Goal: Book appointment/travel/reservation

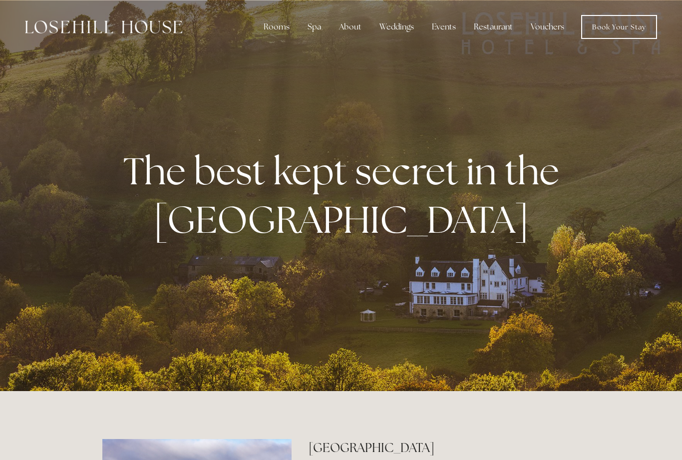
click at [289, 26] on div "Rooms" at bounding box center [277, 27] width 42 height 20
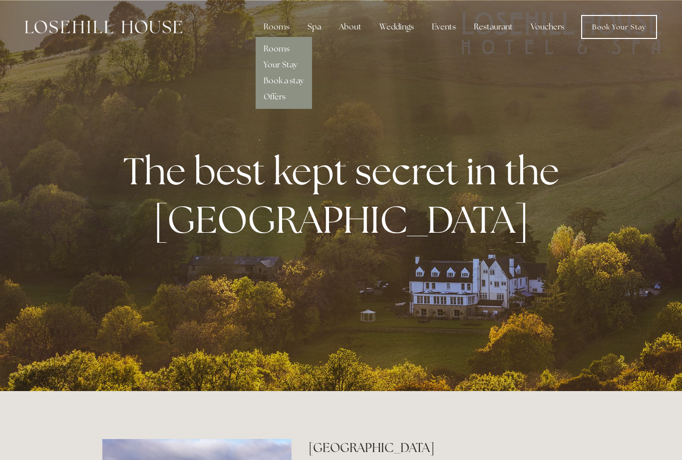
click at [282, 49] on link "Rooms" at bounding box center [277, 48] width 26 height 10
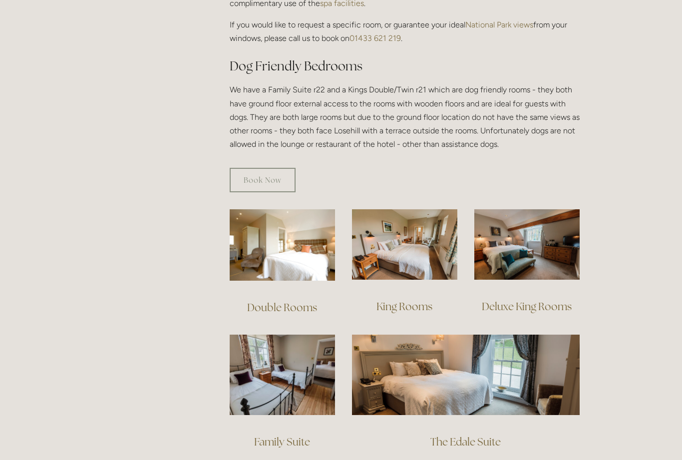
scroll to position [525, 0]
click at [279, 235] on img at bounding box center [282, 244] width 105 height 71
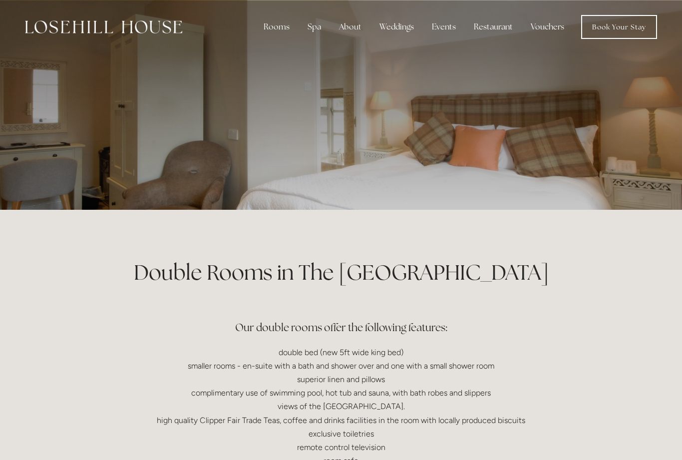
click at [311, 126] on div at bounding box center [341, 105] width 478 height 210
click at [338, 137] on div at bounding box center [341, 105] width 478 height 210
click at [319, 138] on div at bounding box center [341, 105] width 478 height 210
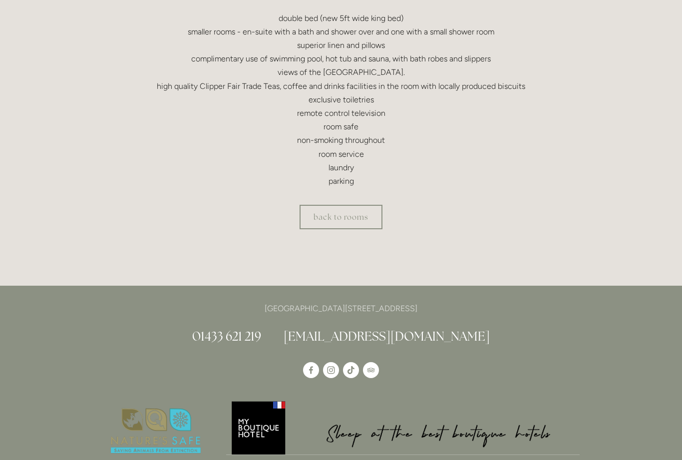
scroll to position [334, 0]
click at [337, 225] on link "back to rooms" at bounding box center [341, 217] width 83 height 24
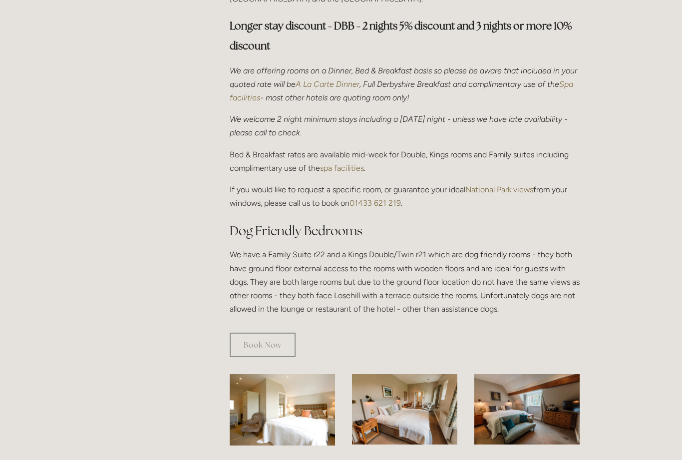
scroll to position [361, 0]
click at [274, 334] on link "Book Now" at bounding box center [263, 344] width 66 height 24
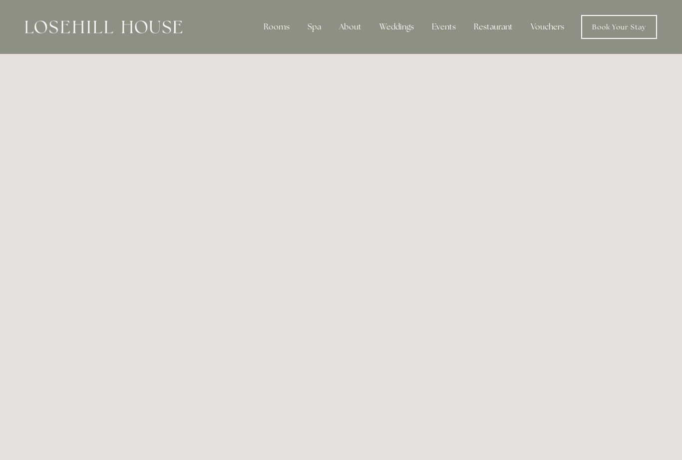
click at [495, 29] on div "Restaurant" at bounding box center [493, 27] width 55 height 20
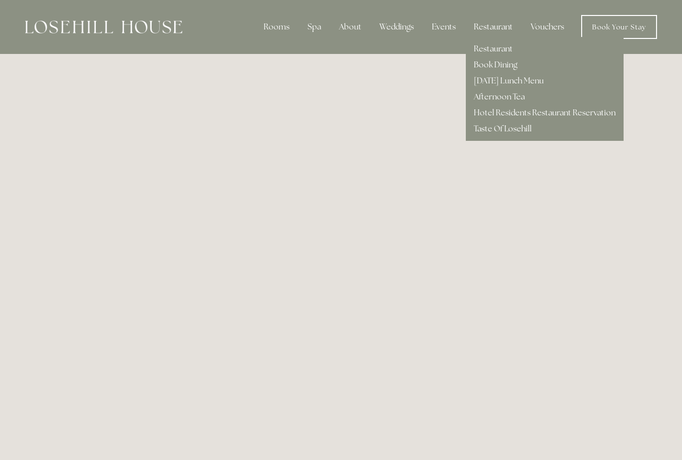
click at [513, 131] on link "Taste Of Losehill" at bounding box center [503, 128] width 58 height 10
click at [493, 47] on link "Restaurant" at bounding box center [493, 48] width 39 height 10
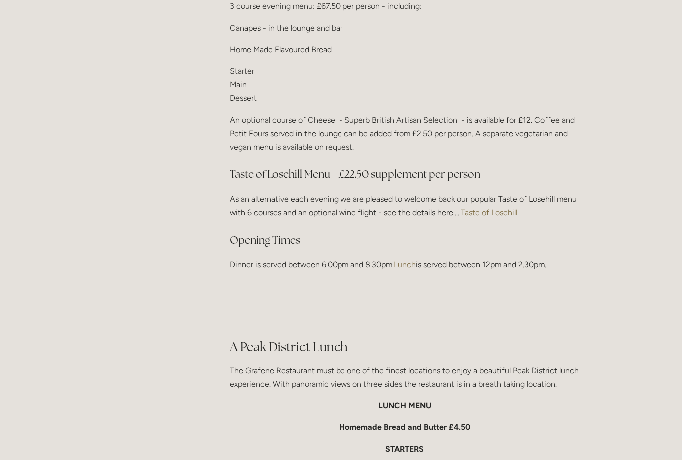
scroll to position [1339, 0]
click at [152, 163] on main "Restaurant Restaurant Book Dining [DATE] Lunch Menu Afternoon Tea Hotel Residen…" at bounding box center [341, 376] width 510 height 3012
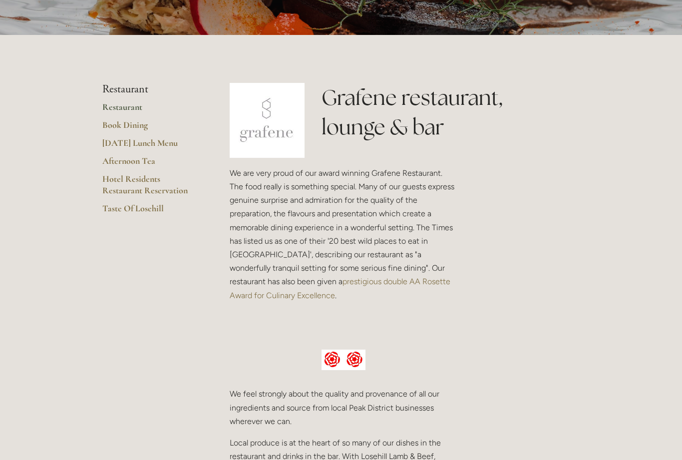
scroll to position [175, 0]
click at [114, 162] on link "Afternoon Tea" at bounding box center [149, 164] width 95 height 18
click at [121, 145] on link "[DATE] Lunch Menu" at bounding box center [149, 146] width 95 height 18
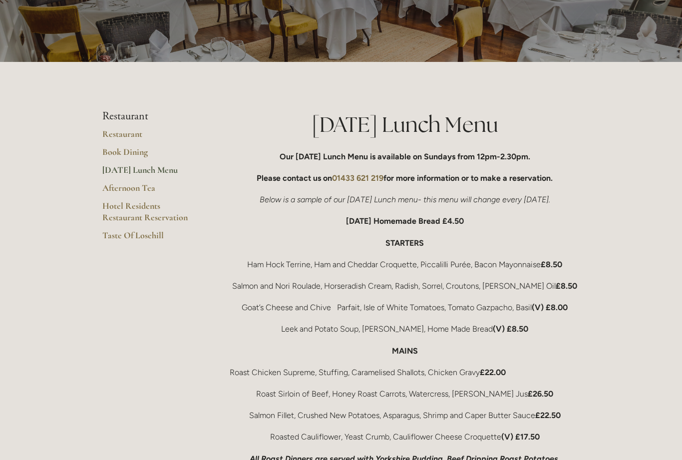
scroll to position [88, 0]
click at [120, 212] on link "Hotel Residents Restaurant Reservation" at bounding box center [149, 214] width 95 height 29
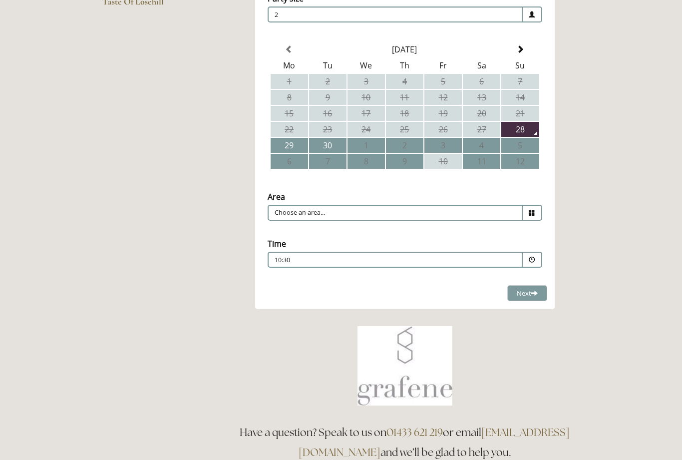
scroll to position [226, 0]
click at [530, 218] on span at bounding box center [532, 212] width 19 height 16
click at [310, 233] on li "Restaurant" at bounding box center [401, 228] width 266 height 14
type input "Restaurant"
click at [534, 263] on span at bounding box center [532, 259] width 6 height 6
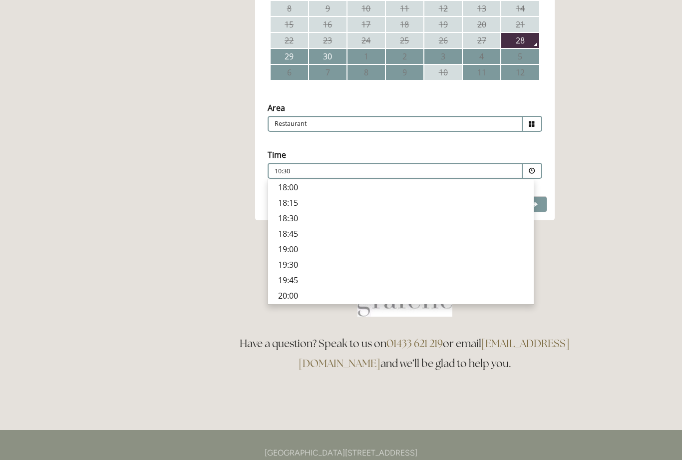
scroll to position [332, 0]
click at [294, 251] on p "19:00" at bounding box center [401, 249] width 246 height 11
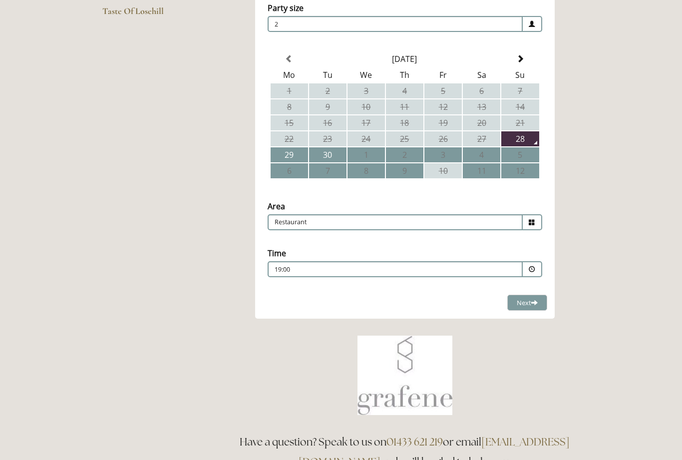
scroll to position [211, 0]
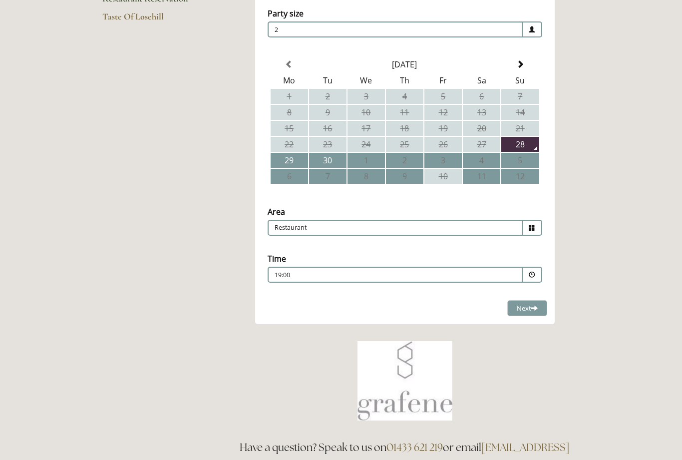
click at [522, 58] on th at bounding box center [520, 64] width 37 height 15
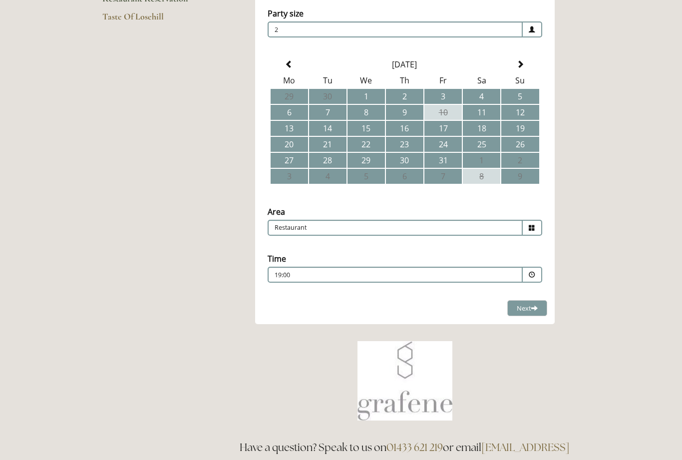
click at [519, 63] on span at bounding box center [521, 64] width 8 height 8
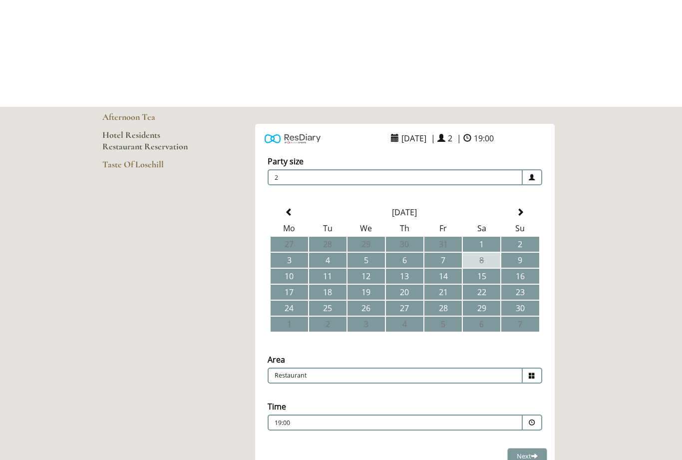
scroll to position [0, 0]
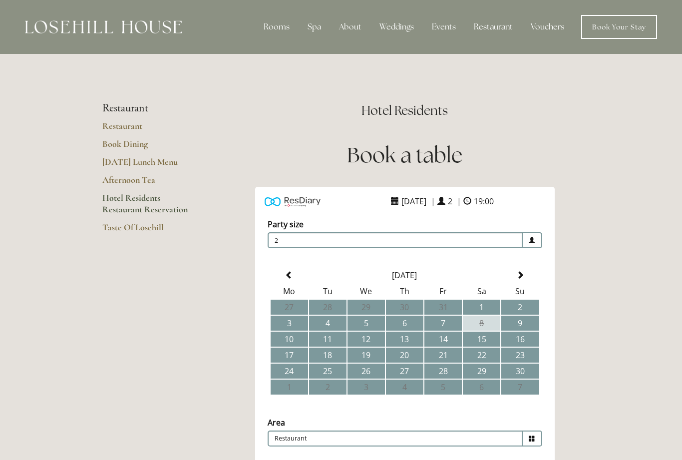
click at [138, 228] on link "Taste Of Losehill" at bounding box center [149, 231] width 95 height 18
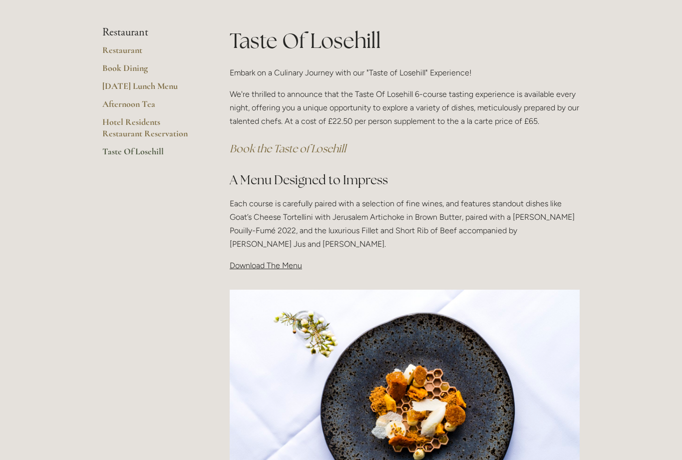
scroll to position [150, 0]
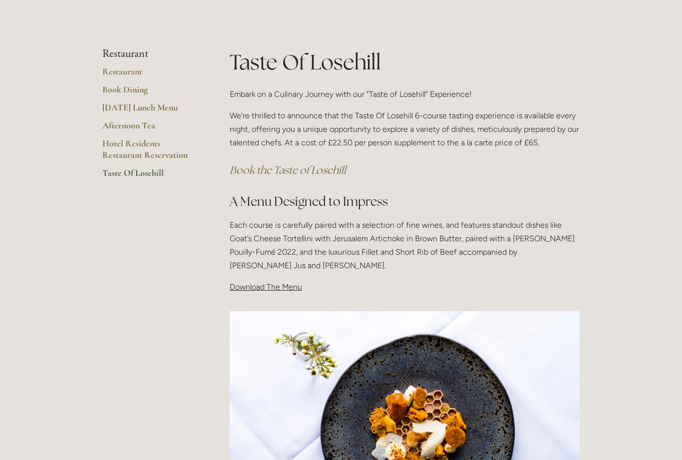
click at [263, 291] on p "Download The Menu" at bounding box center [405, 287] width 350 height 13
click at [257, 287] on span "Download The Menu" at bounding box center [266, 287] width 72 height 9
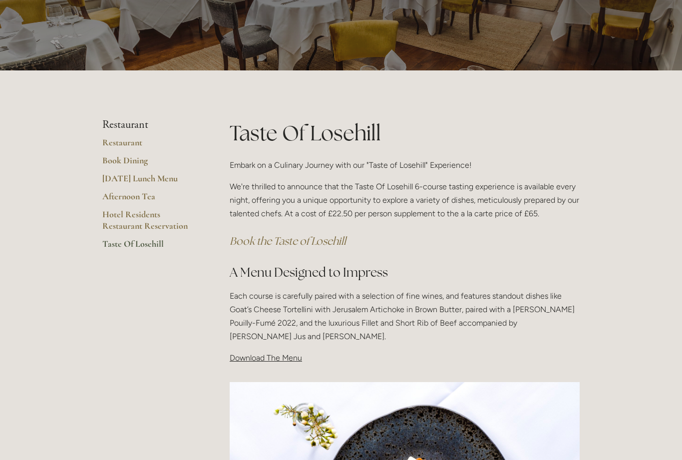
scroll to position [79, 0]
click at [269, 358] on span "Download The Menu" at bounding box center [266, 357] width 72 height 9
click at [245, 360] on span "Download The Menu" at bounding box center [266, 357] width 72 height 9
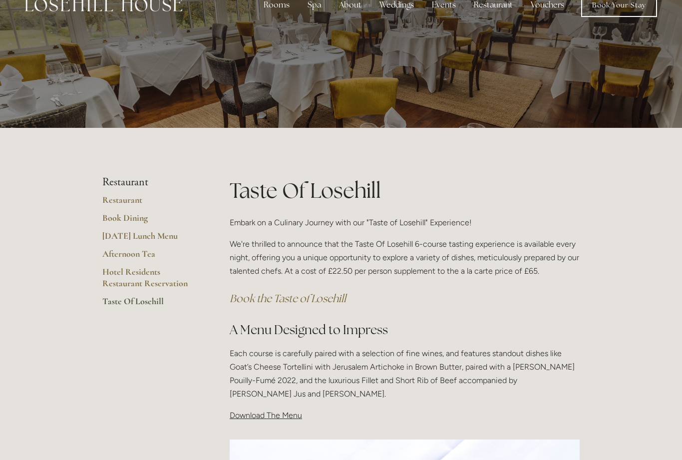
scroll to position [0, 0]
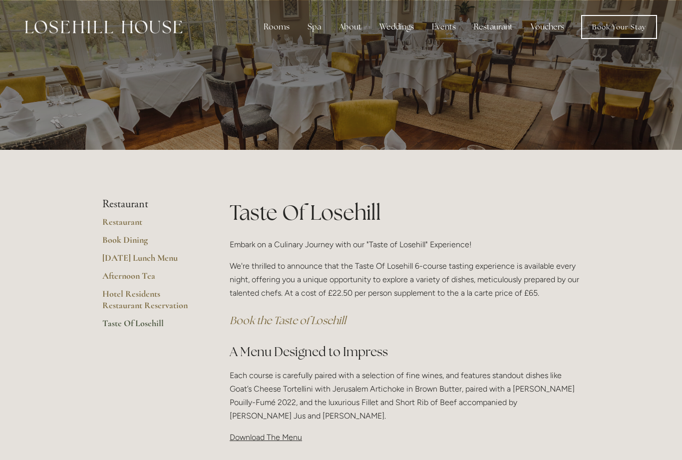
click at [309, 318] on em "Book the Taste of Losehill" at bounding box center [288, 320] width 116 height 13
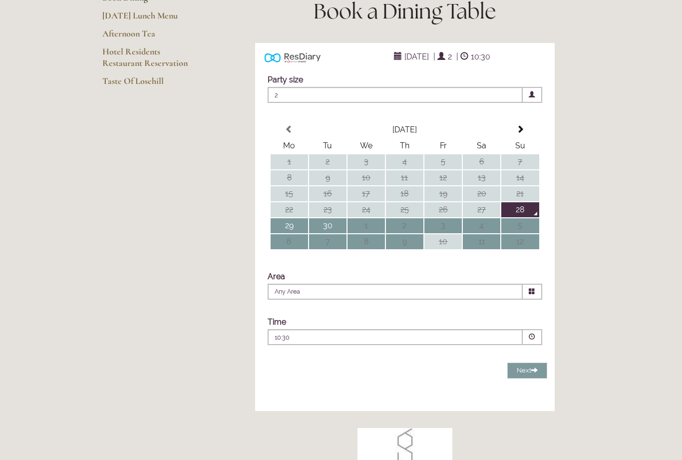
scroll to position [140, 0]
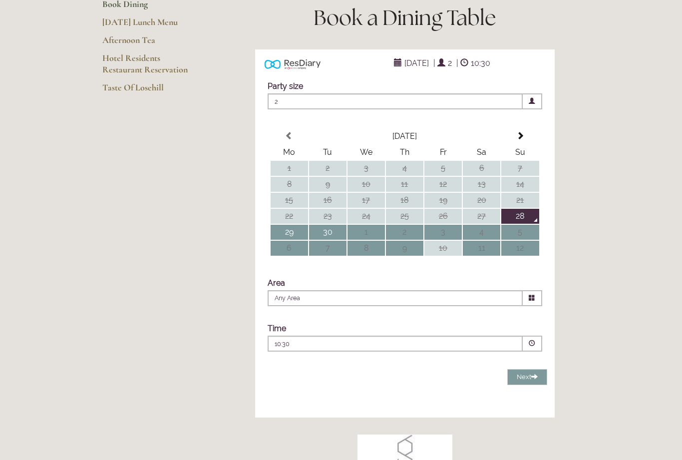
click at [532, 301] on icon at bounding box center [532, 298] width 6 height 6
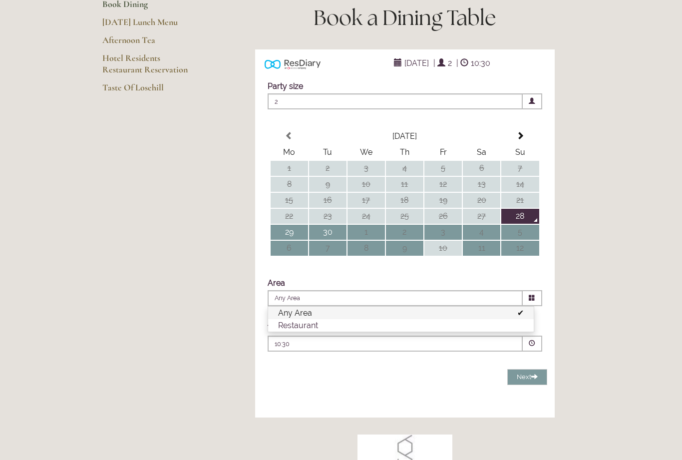
click at [311, 332] on li "Restaurant" at bounding box center [401, 325] width 266 height 12
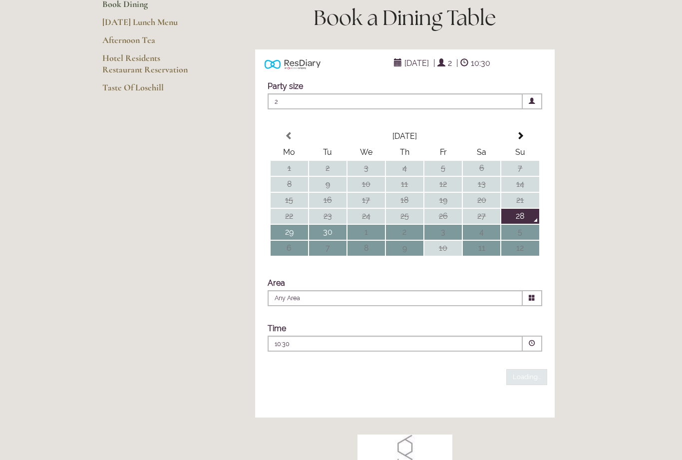
type input "Restaurant"
click at [318, 349] on p "10:30" at bounding box center [365, 344] width 181 height 9
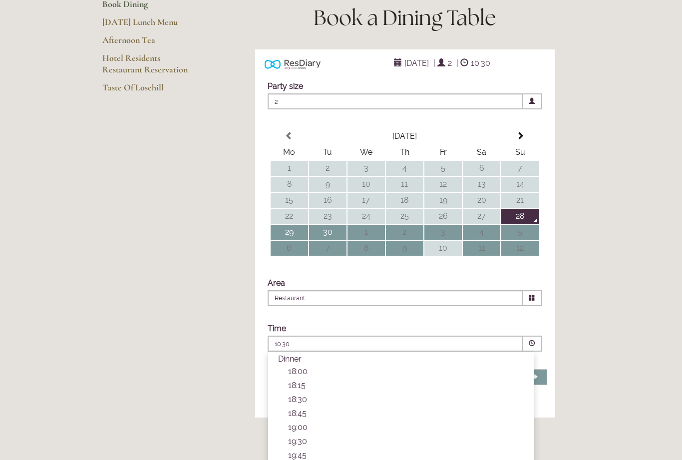
scroll to position [320, 0]
click at [520, 140] on span at bounding box center [521, 136] width 8 height 8
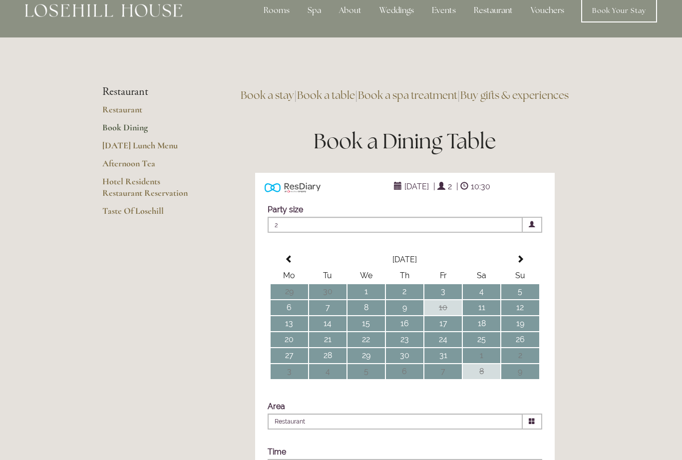
scroll to position [0, 0]
